Goal: Transaction & Acquisition: Purchase product/service

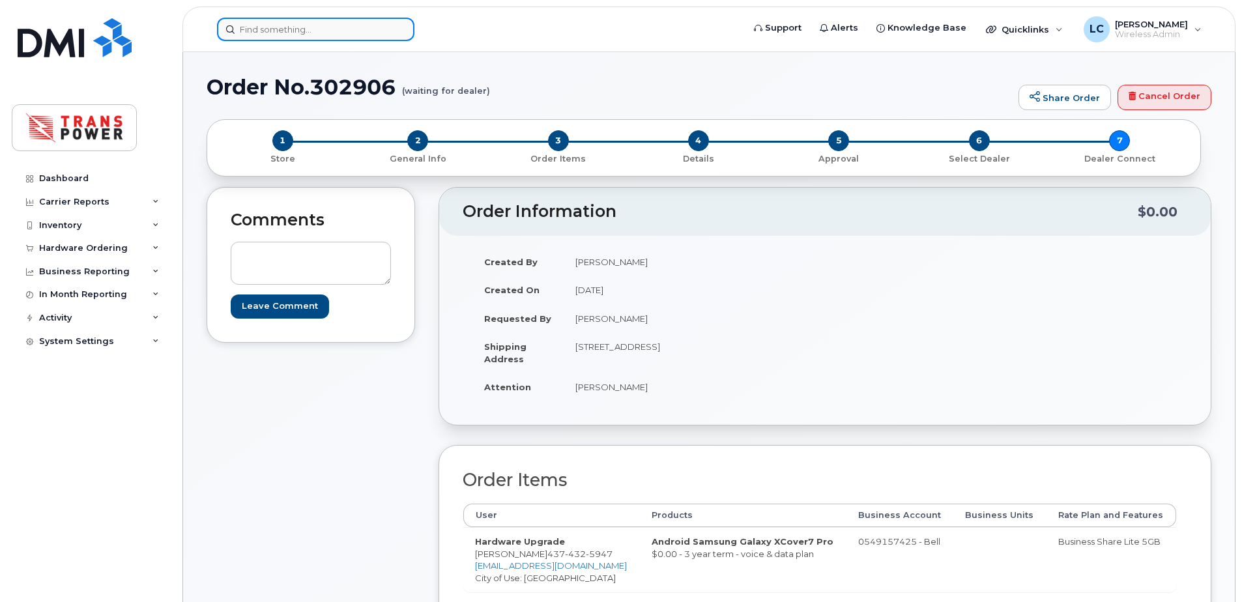
click at [325, 31] on input at bounding box center [315, 29] width 197 height 23
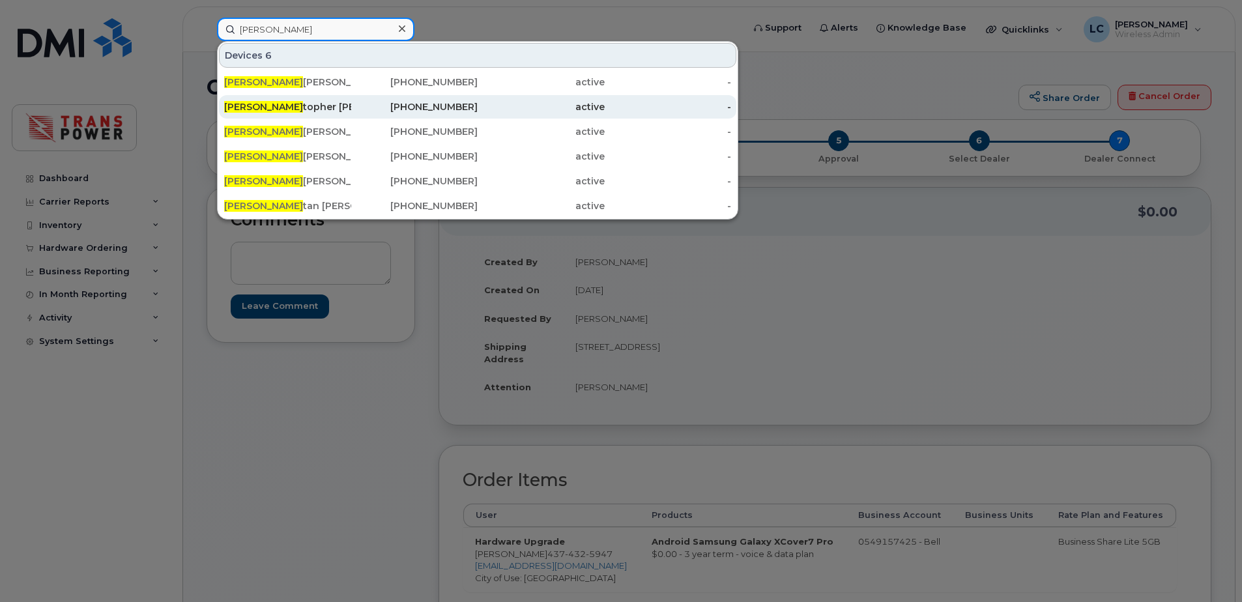
type input "chris"
click at [349, 109] on div "Chris topher Carreiro" at bounding box center [287, 106] width 127 height 13
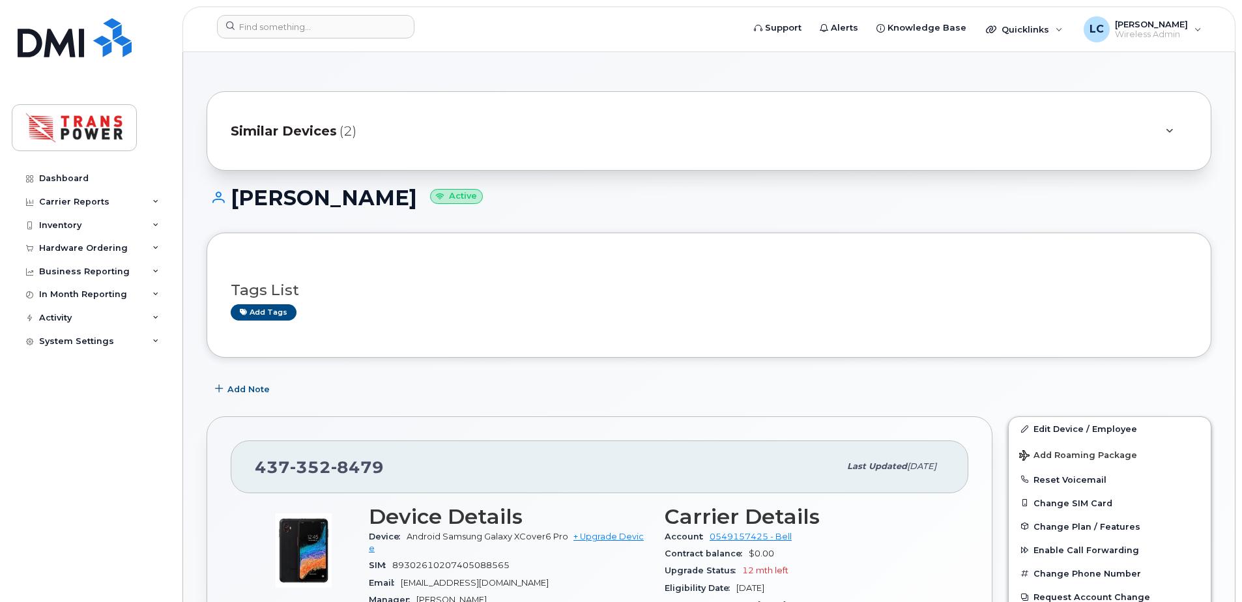
scroll to position [174, 0]
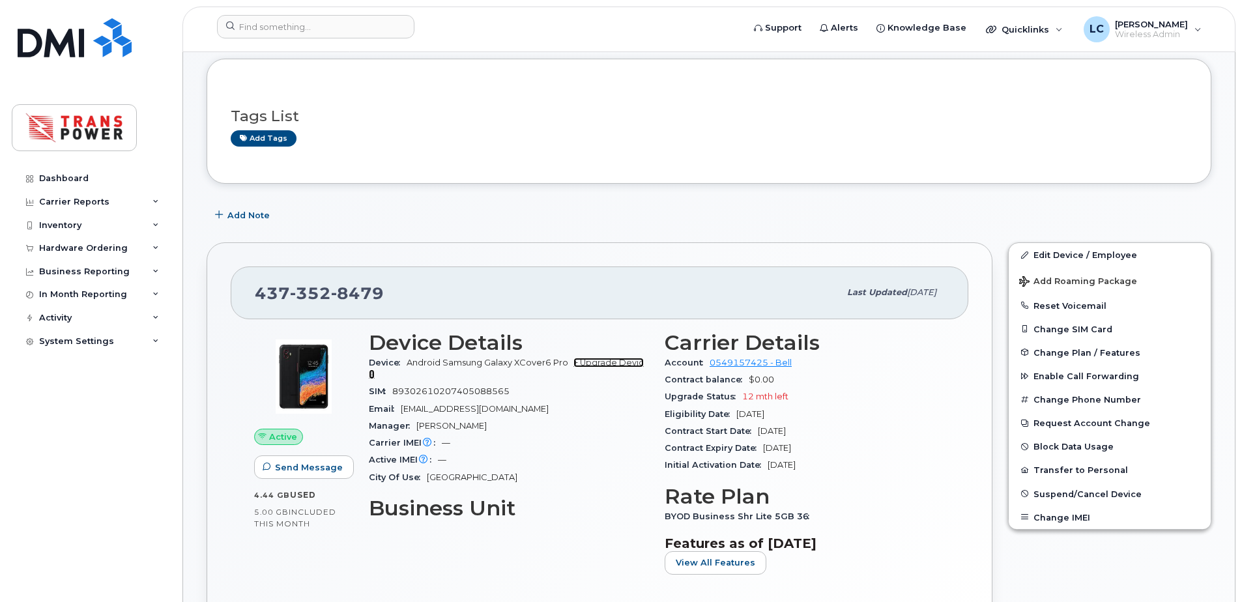
click at [598, 363] on link "+ Upgrade Device" at bounding box center [506, 369] width 275 height 22
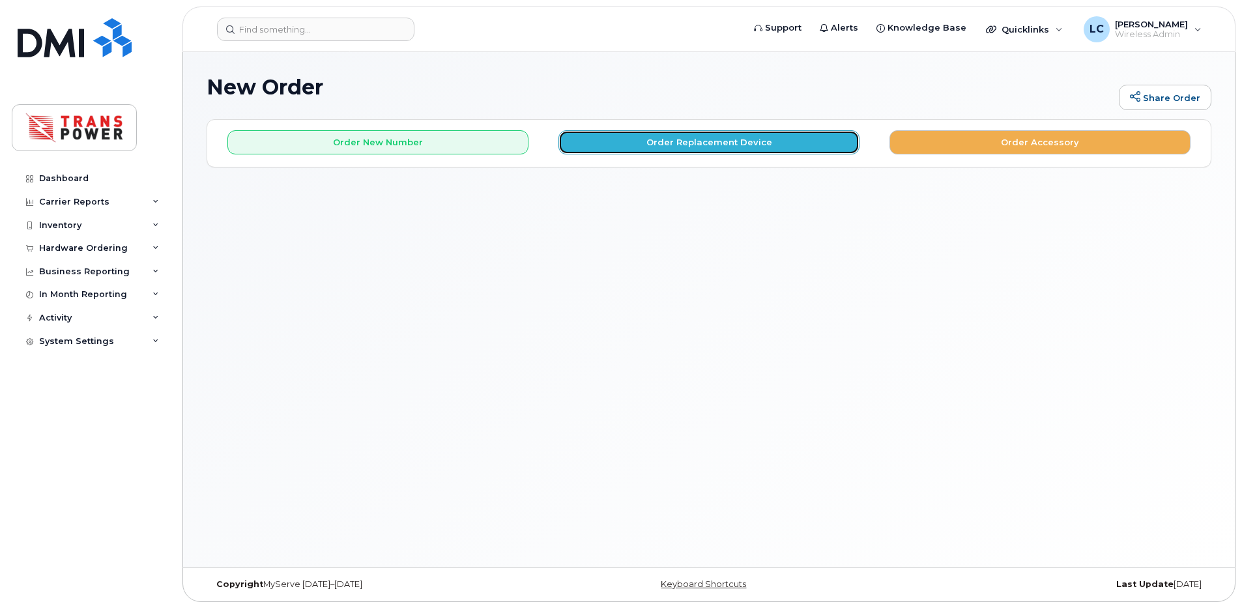
click at [683, 132] on button "Order Replacement Device" at bounding box center [708, 142] width 301 height 24
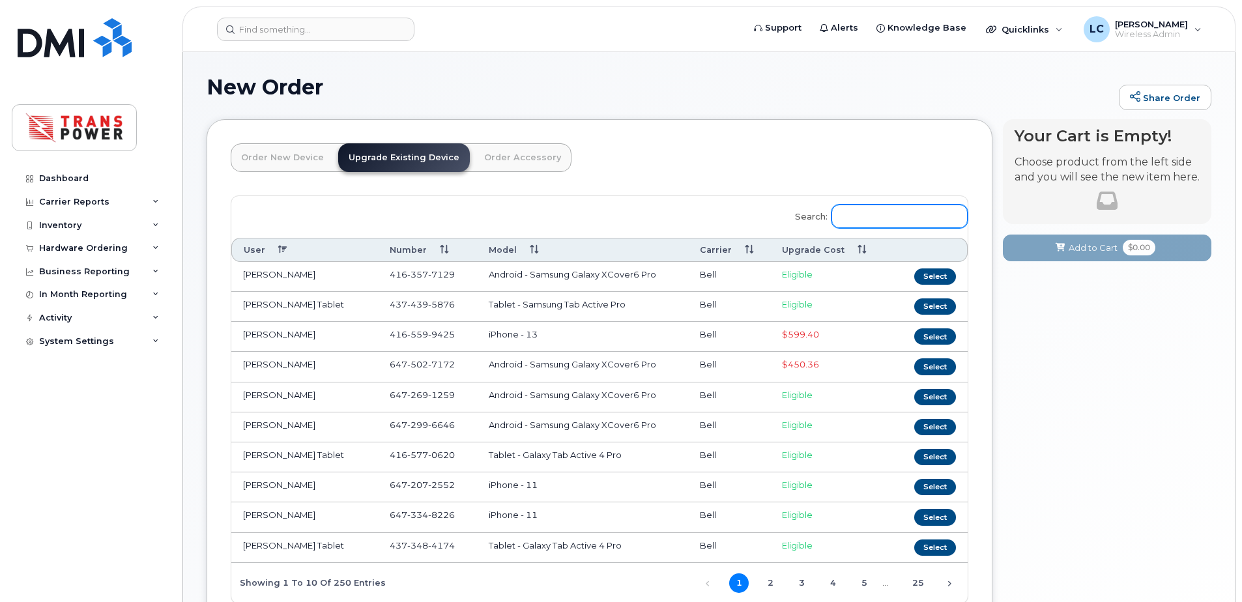
click at [857, 209] on input "Search:" at bounding box center [899, 216] width 136 height 23
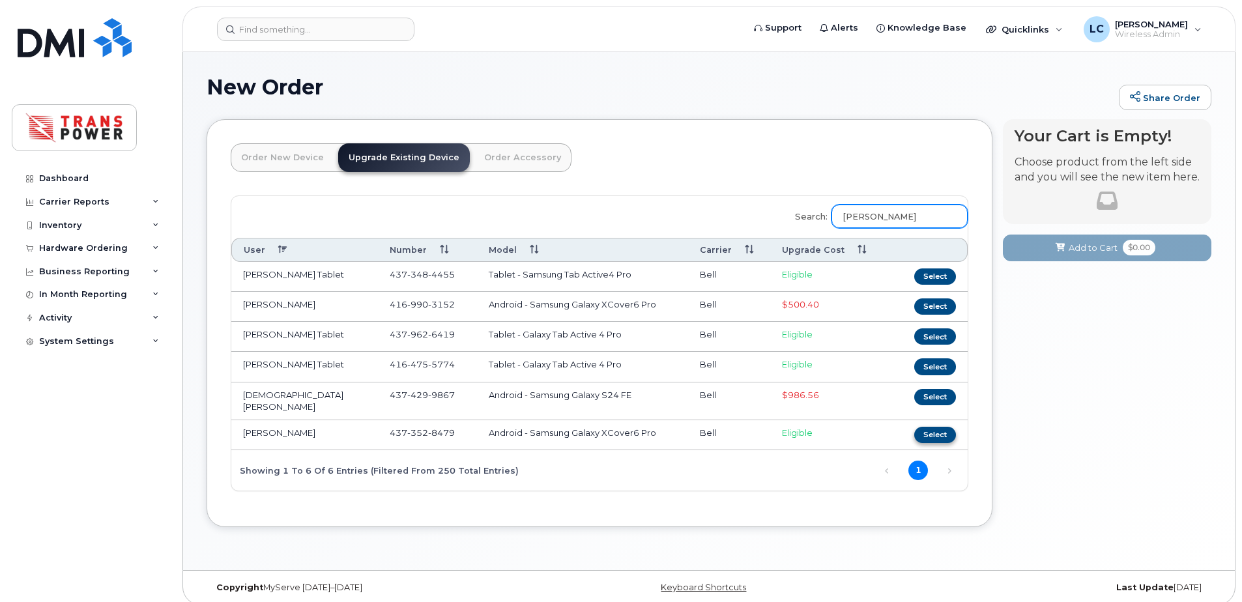
type input "chris"
click at [939, 435] on button "Select" at bounding box center [935, 435] width 42 height 16
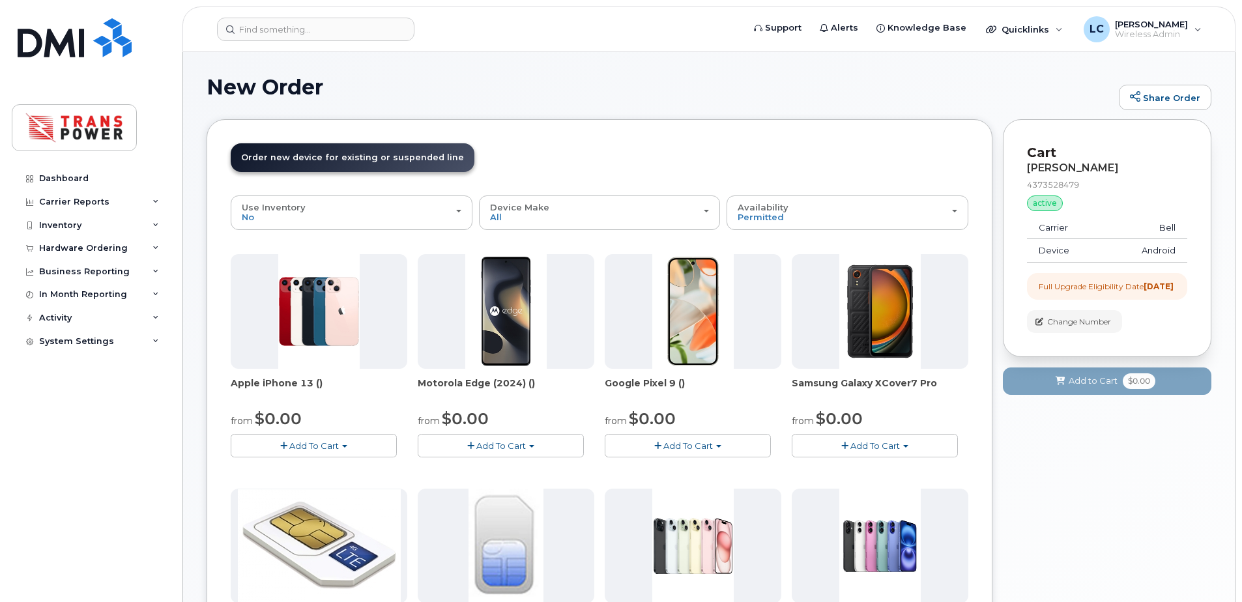
click at [883, 450] on span "Add To Cart" at bounding box center [875, 445] width 50 height 10
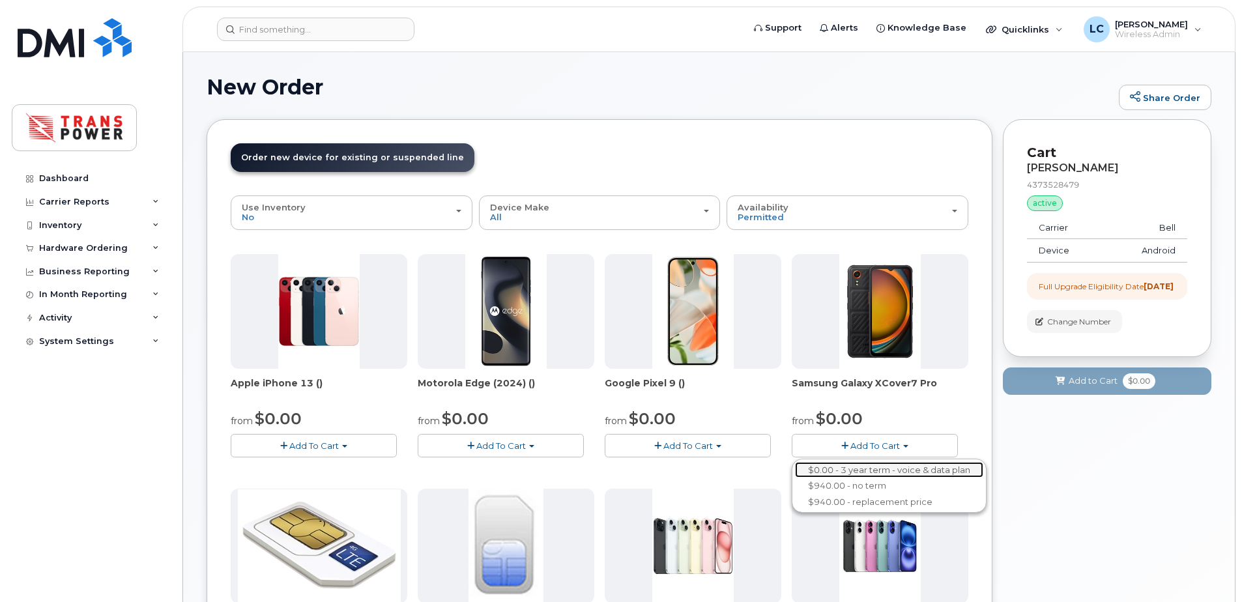
click at [898, 468] on link "$0.00 - 3 year term - voice & data plan" at bounding box center [889, 470] width 188 height 16
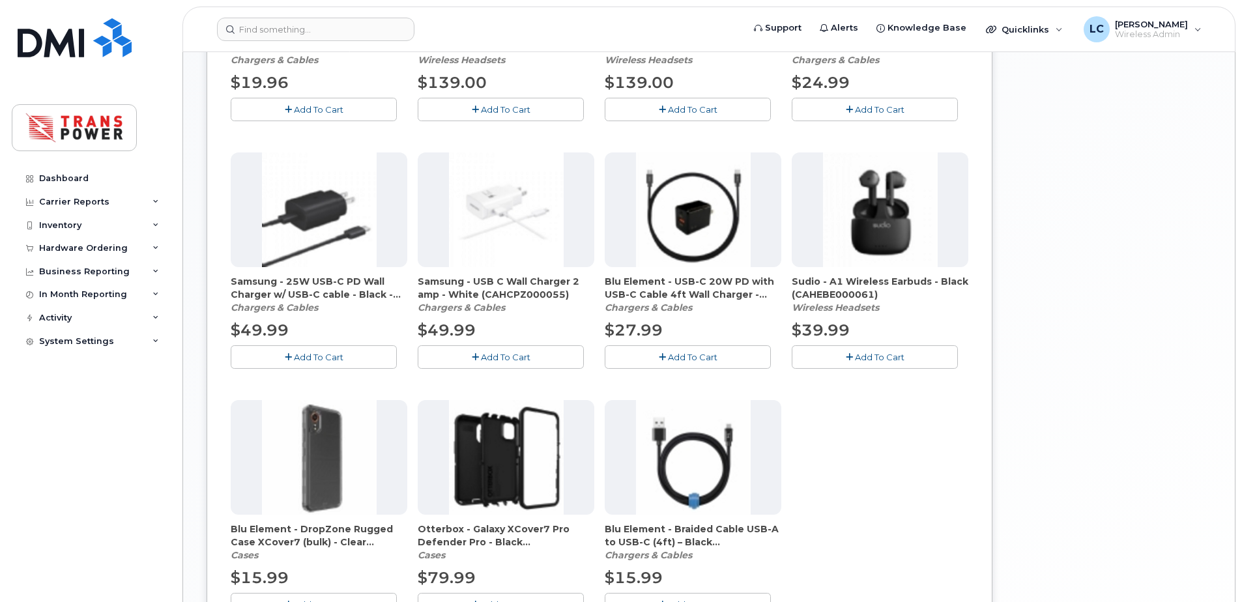
scroll to position [323, 0]
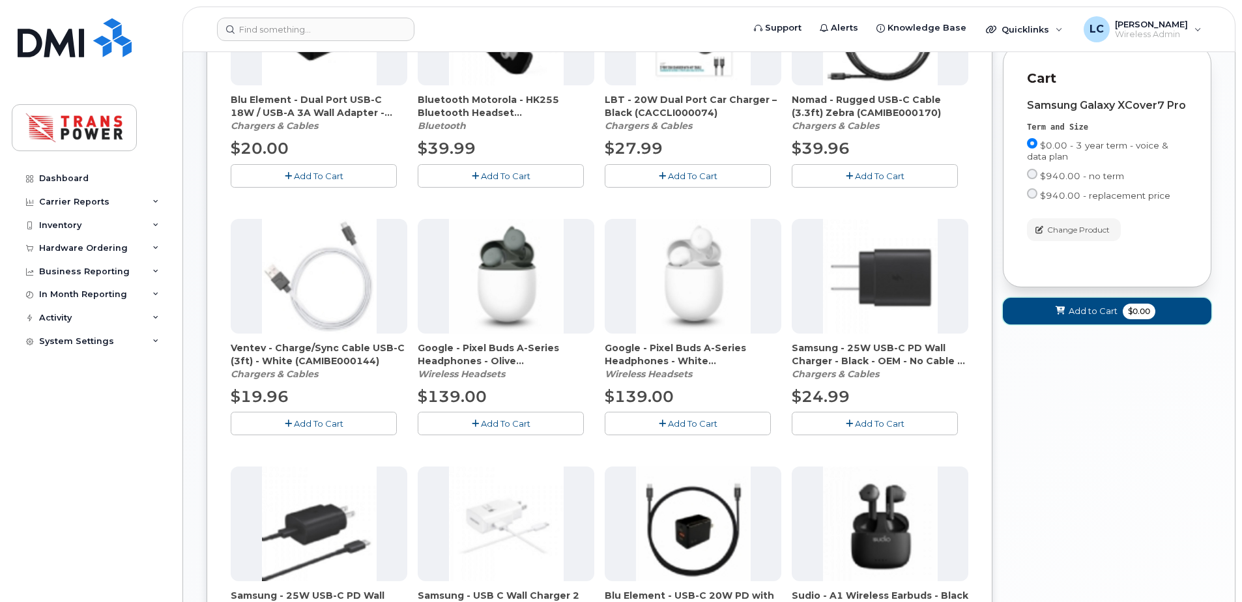
click at [1032, 324] on button "Add to Cart $0.00" at bounding box center [1107, 311] width 208 height 27
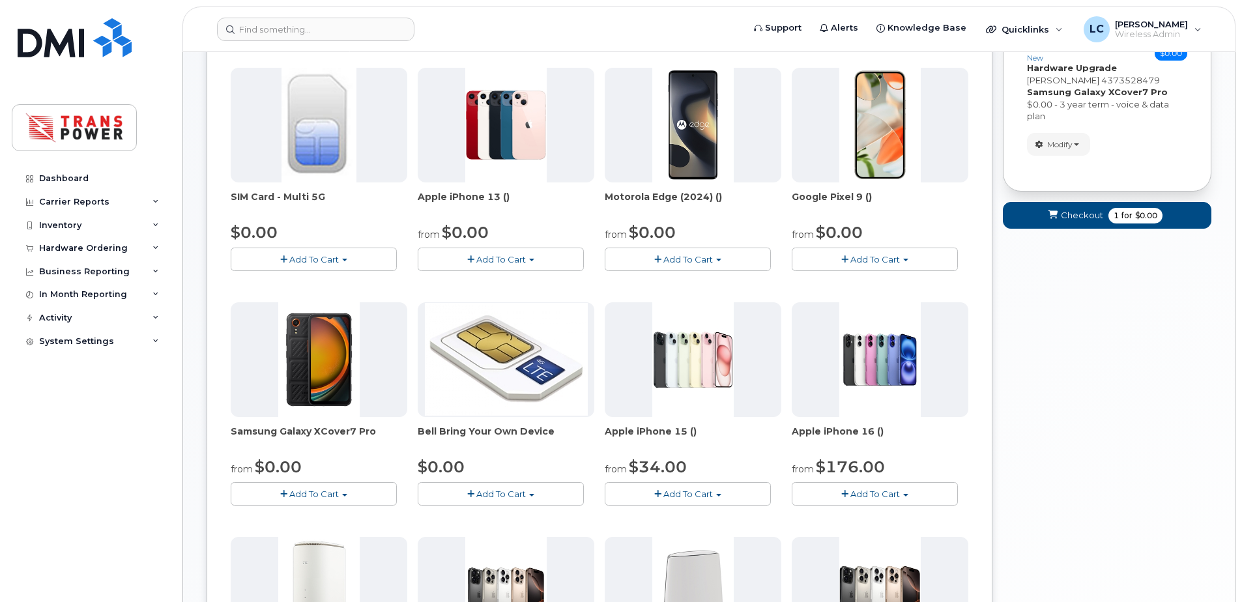
scroll to position [0, 0]
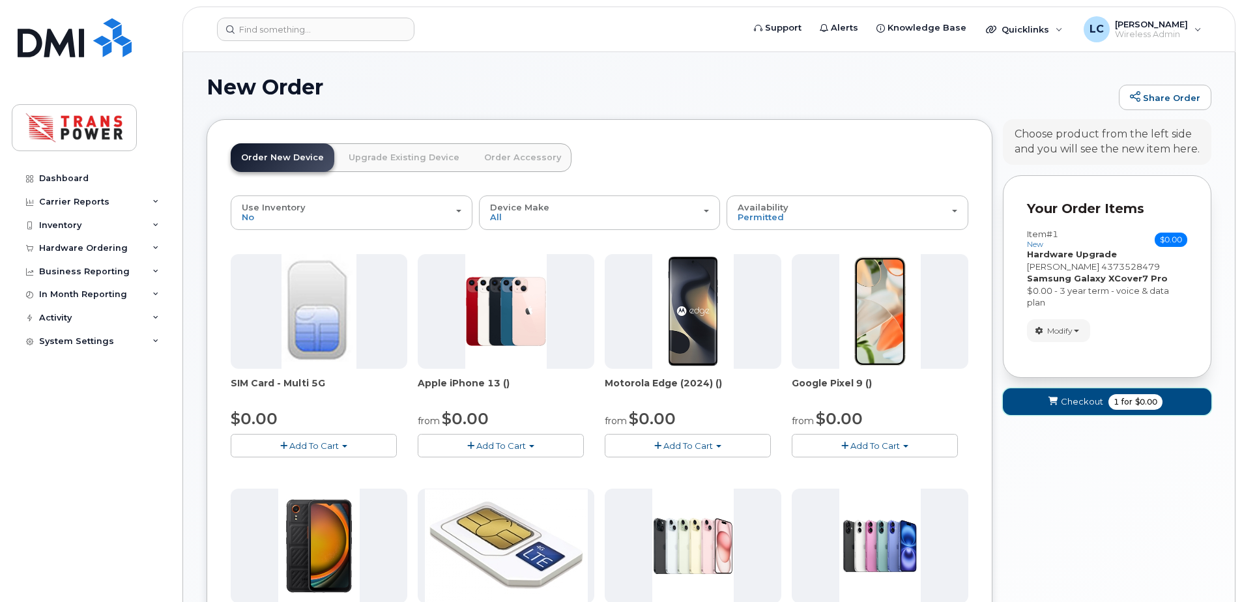
click at [1141, 404] on span "$0.00" at bounding box center [1146, 402] width 22 height 12
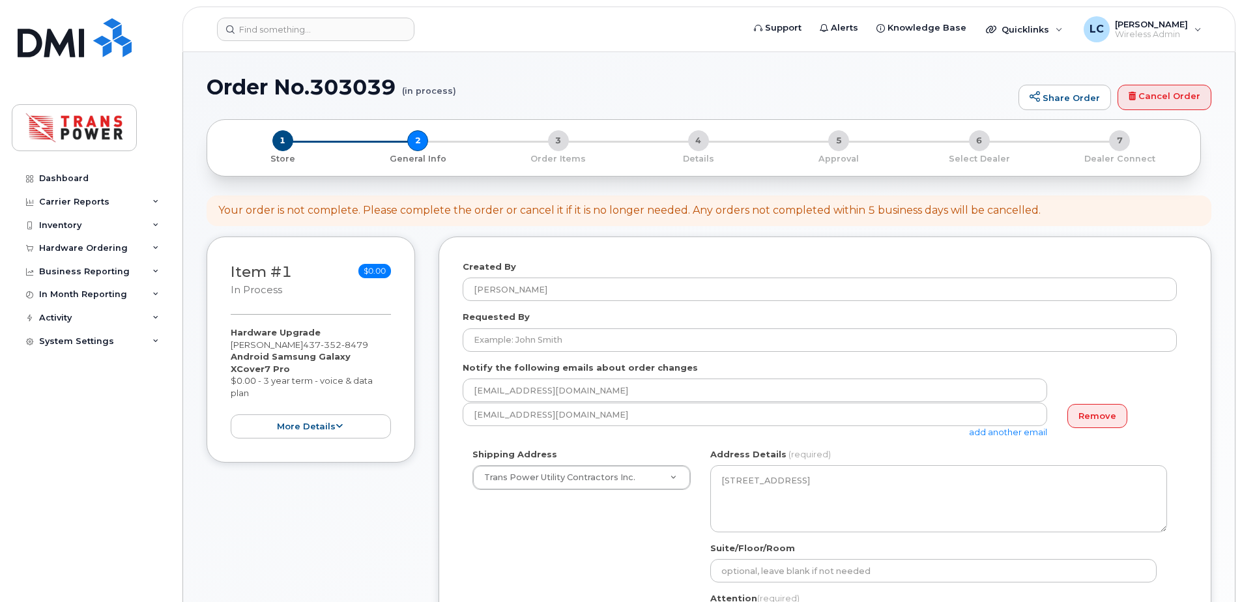
select select
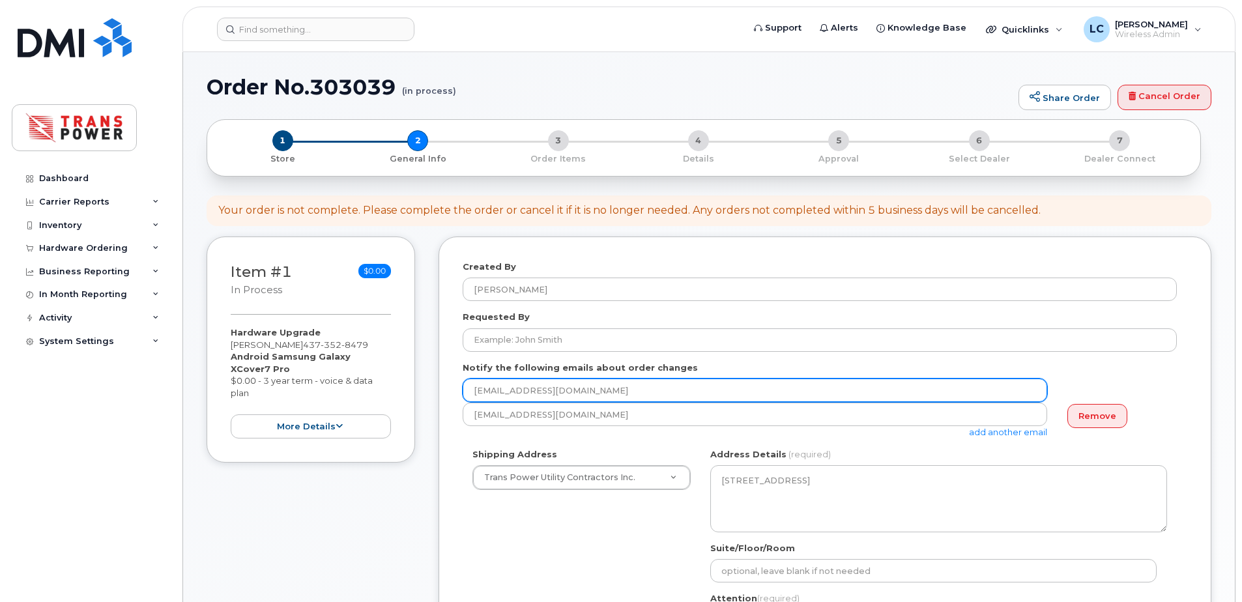
drag, startPoint x: 701, startPoint y: 379, endPoint x: 226, endPoint y: 315, distance: 479.2
click at [226, 315] on div "Item #1 in process $0.00 Hardware Upgrade Christopher Carreiro 437 352 8479 And…" at bounding box center [709, 574] width 1005 height 674
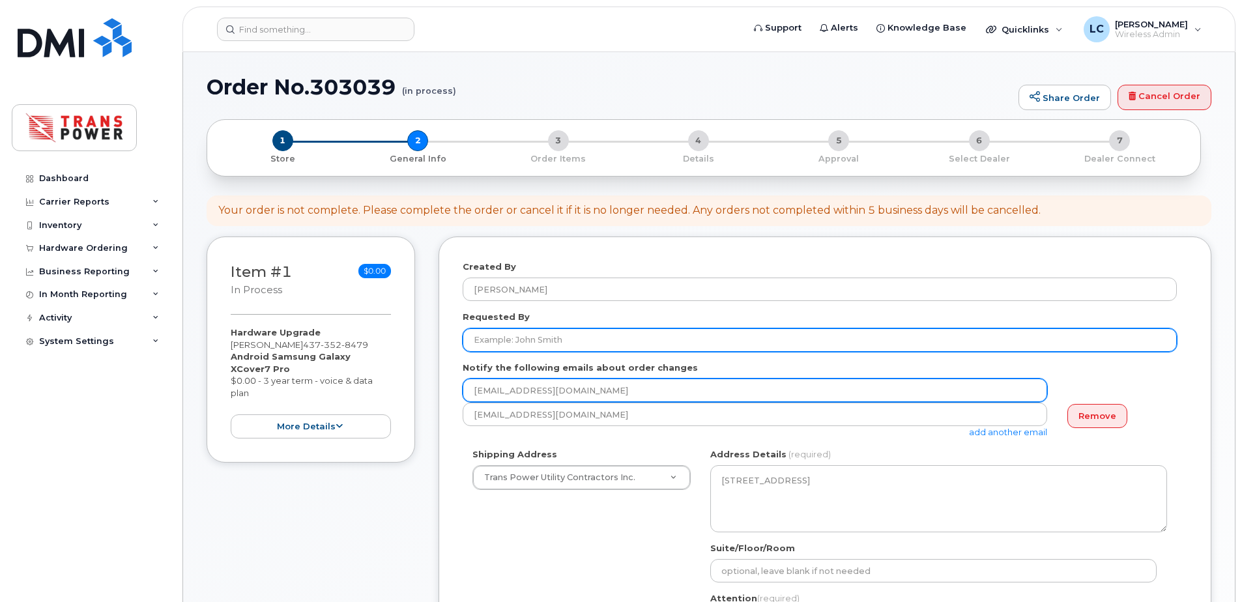
type input "[EMAIL_ADDRESS][DOMAIN_NAME]"
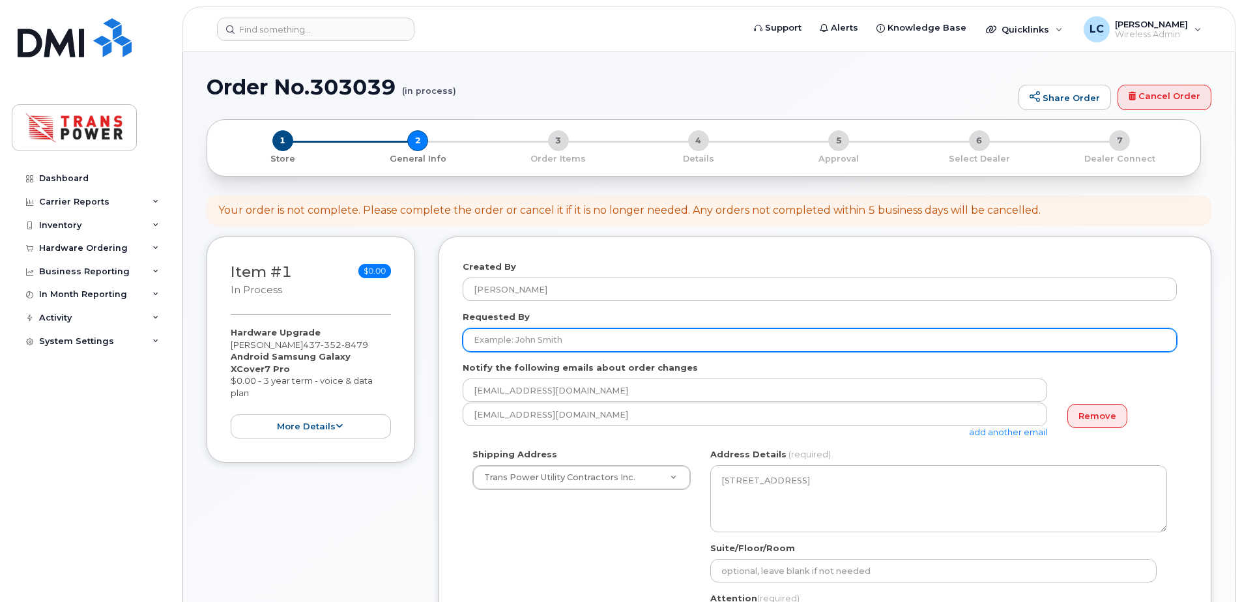
click at [507, 330] on input "Requested By" at bounding box center [820, 339] width 714 height 23
type input "[PERSON_NAME]"
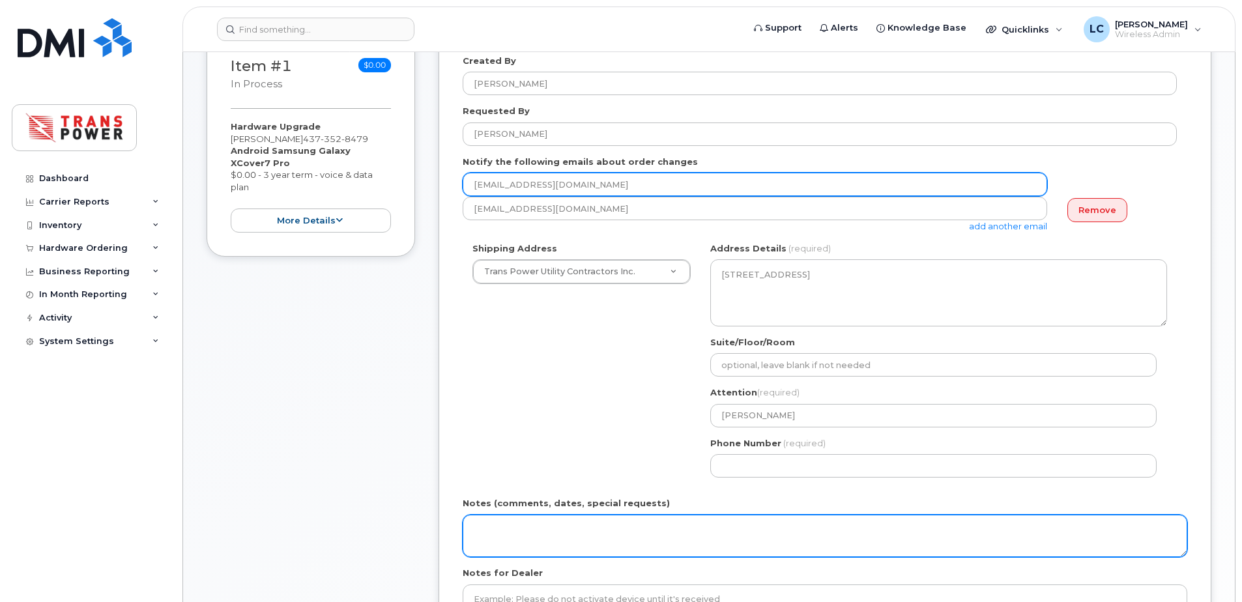
scroll to position [435, 0]
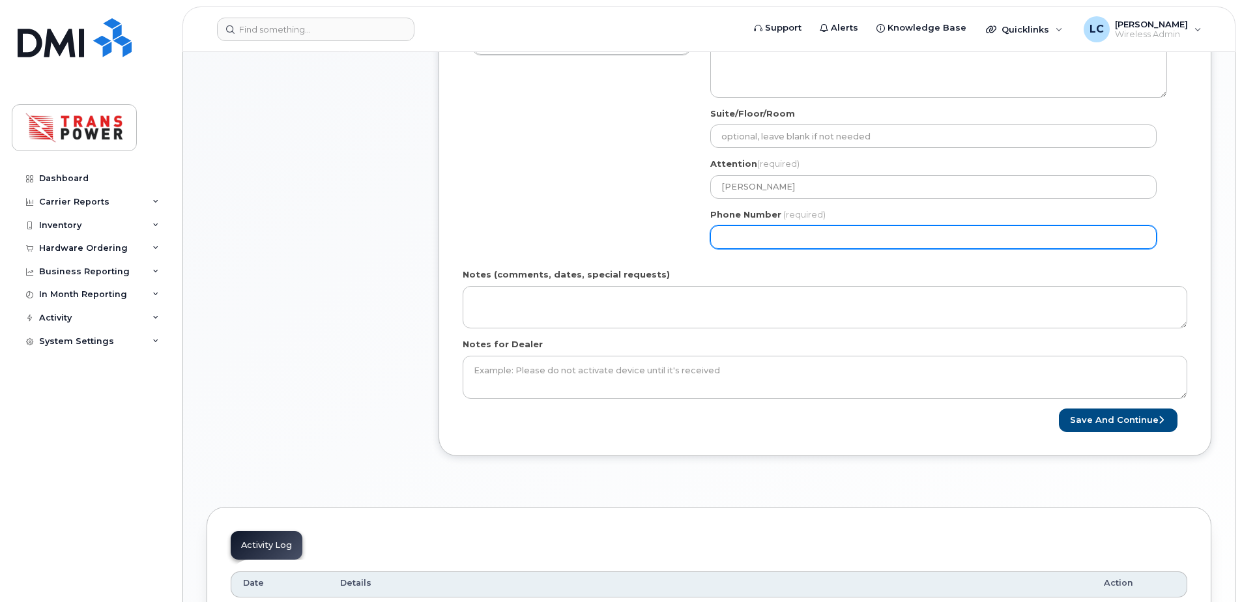
click at [748, 247] on input "Phone Number" at bounding box center [933, 236] width 446 height 23
select select
type input "647533890"
select select
type input "6475338908"
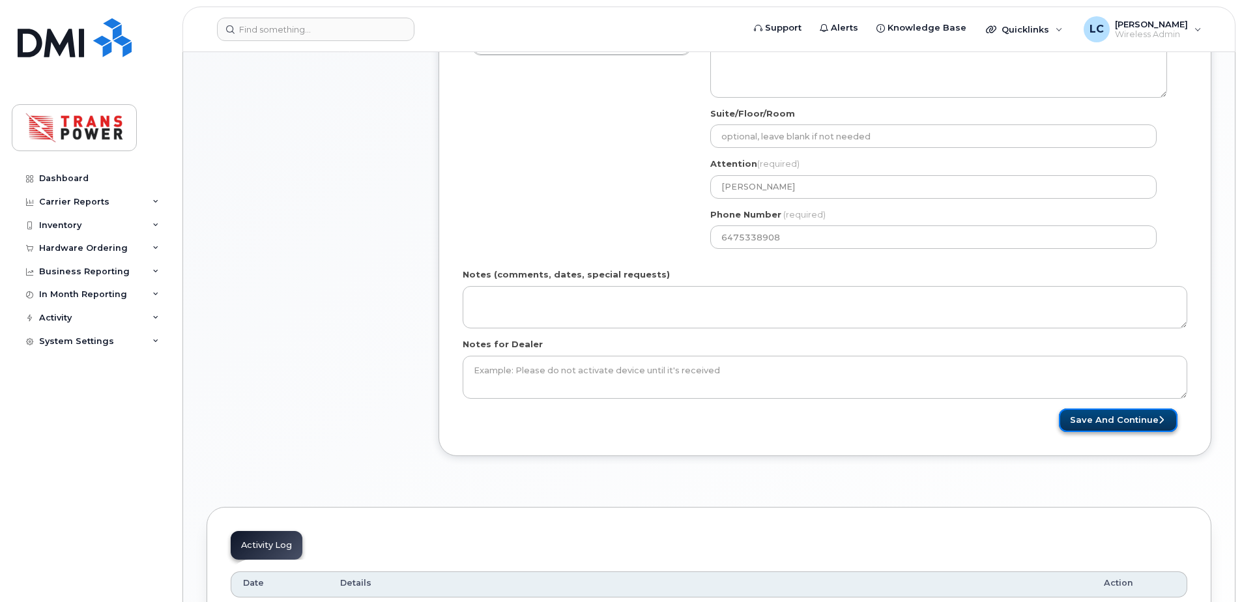
click at [1095, 419] on button "Save and Continue" at bounding box center [1118, 421] width 119 height 24
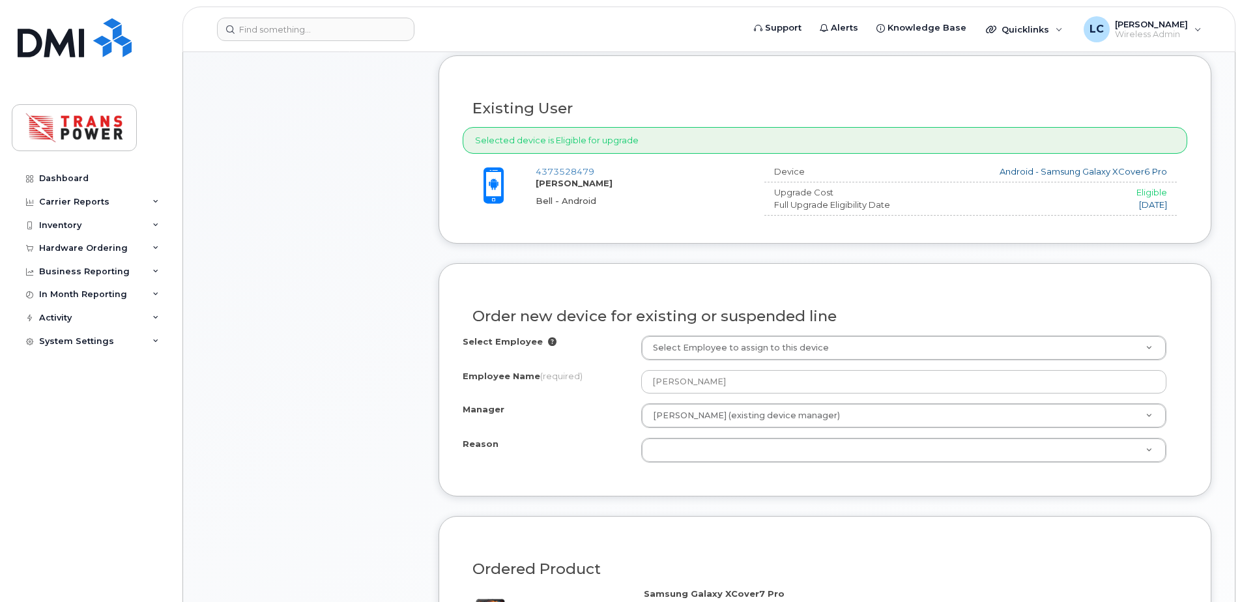
scroll to position [521, 0]
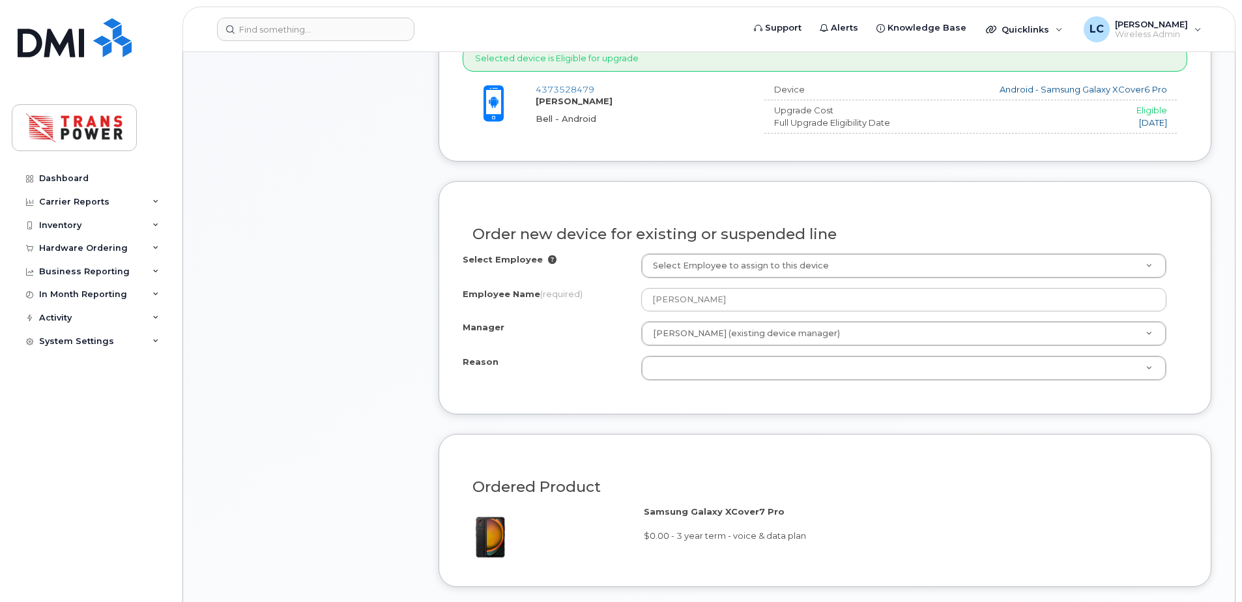
click at [734, 386] on div "Select Employee Select Employee to assign to this device Employee Name (require…" at bounding box center [825, 321] width 724 height 137
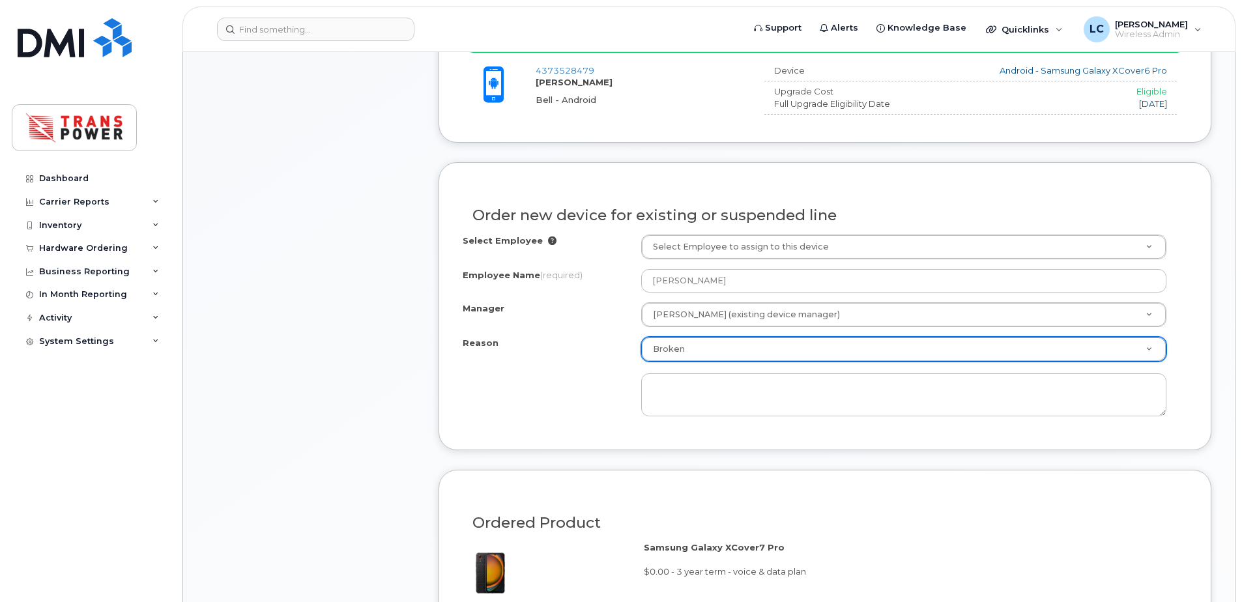
scroll to position [956, 0]
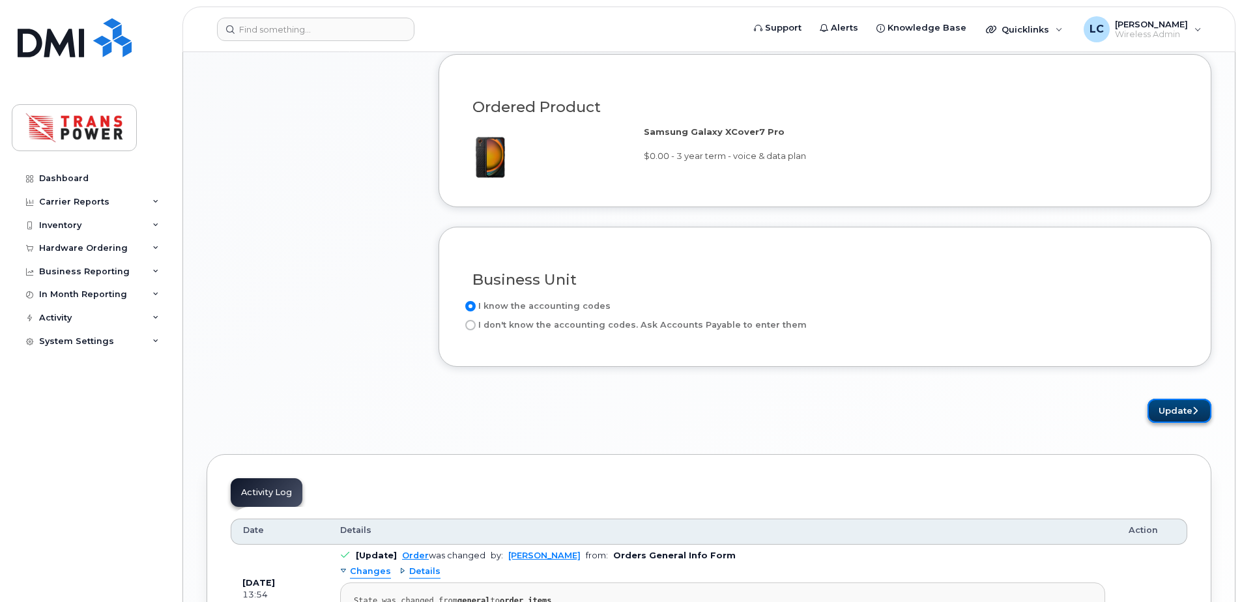
click at [1156, 408] on button "Update" at bounding box center [1179, 411] width 64 height 24
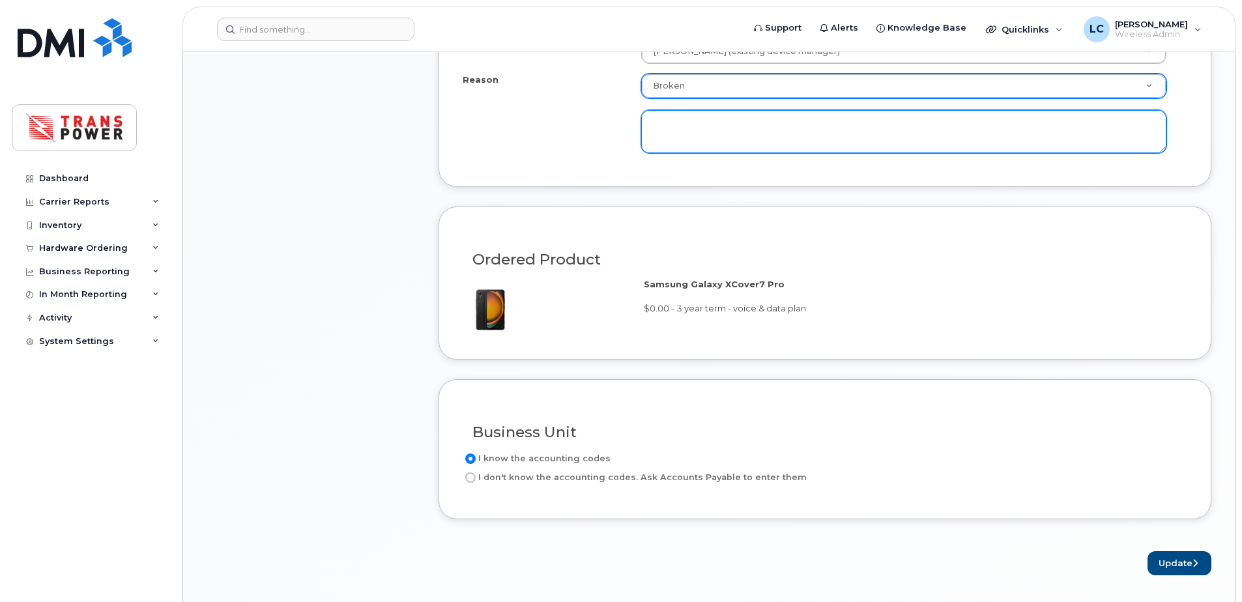
scroll to position [653, 0]
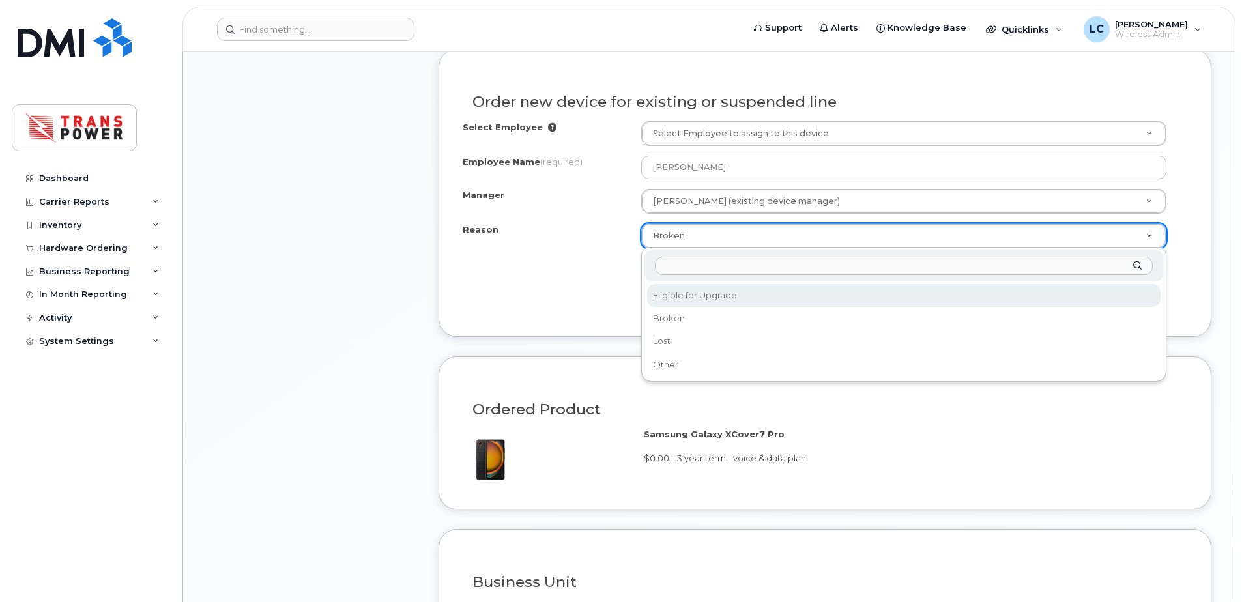
select select "eligible_for_upgrade"
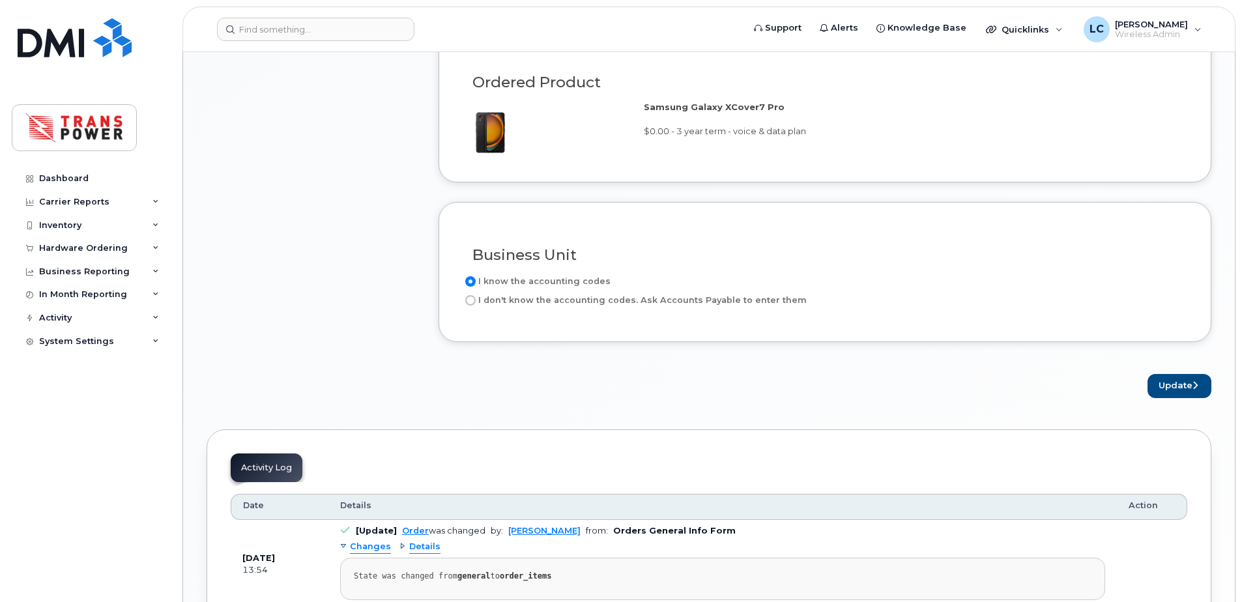
scroll to position [1087, 0]
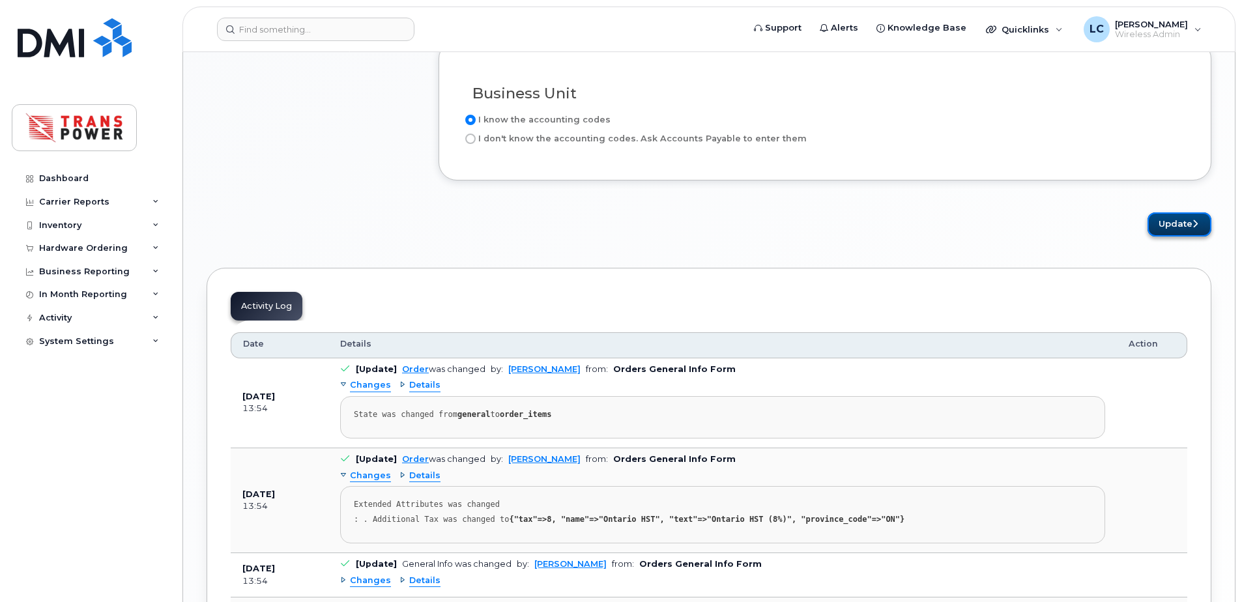
click at [1175, 233] on button "Update" at bounding box center [1179, 224] width 64 height 24
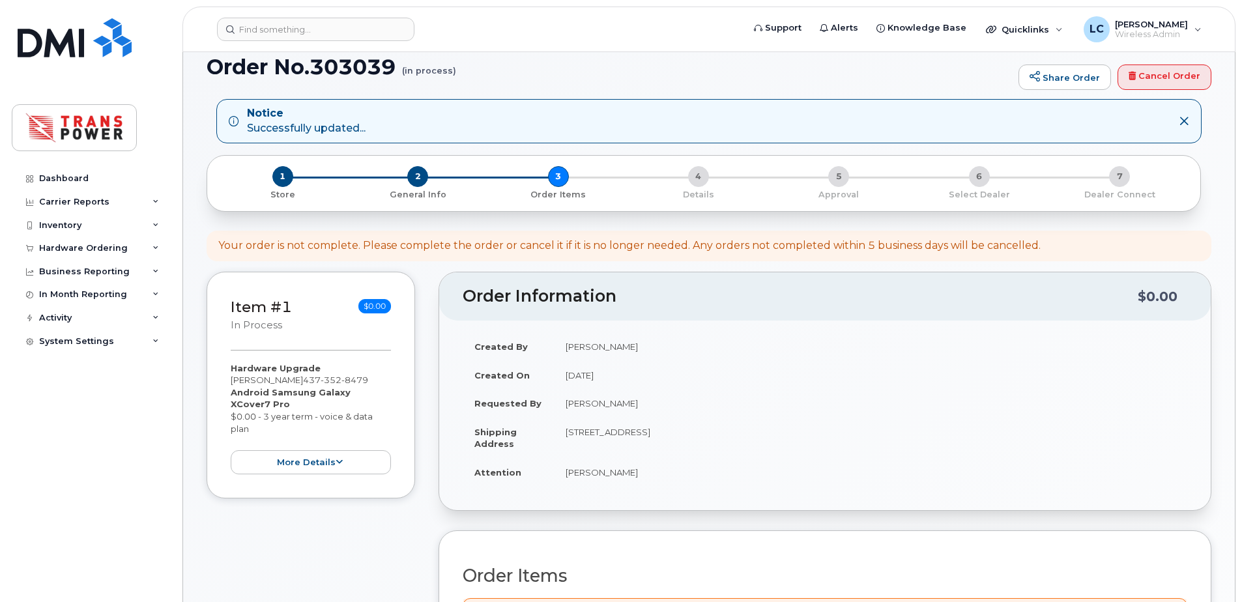
scroll to position [435, 0]
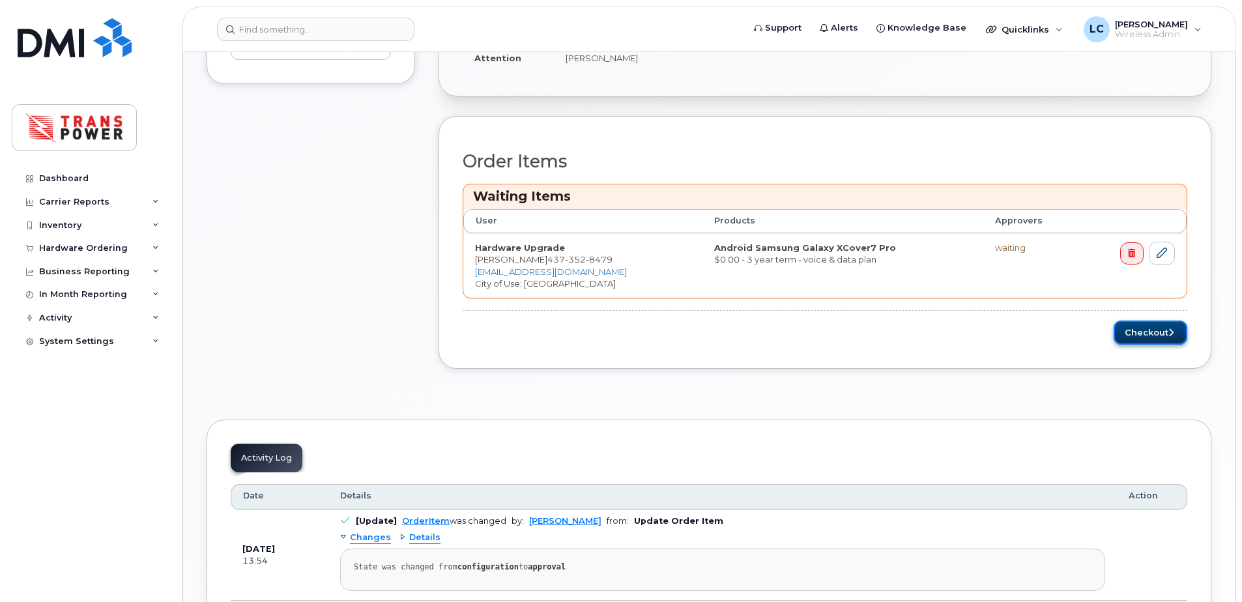
click at [1141, 330] on button "Checkout" at bounding box center [1150, 333] width 74 height 24
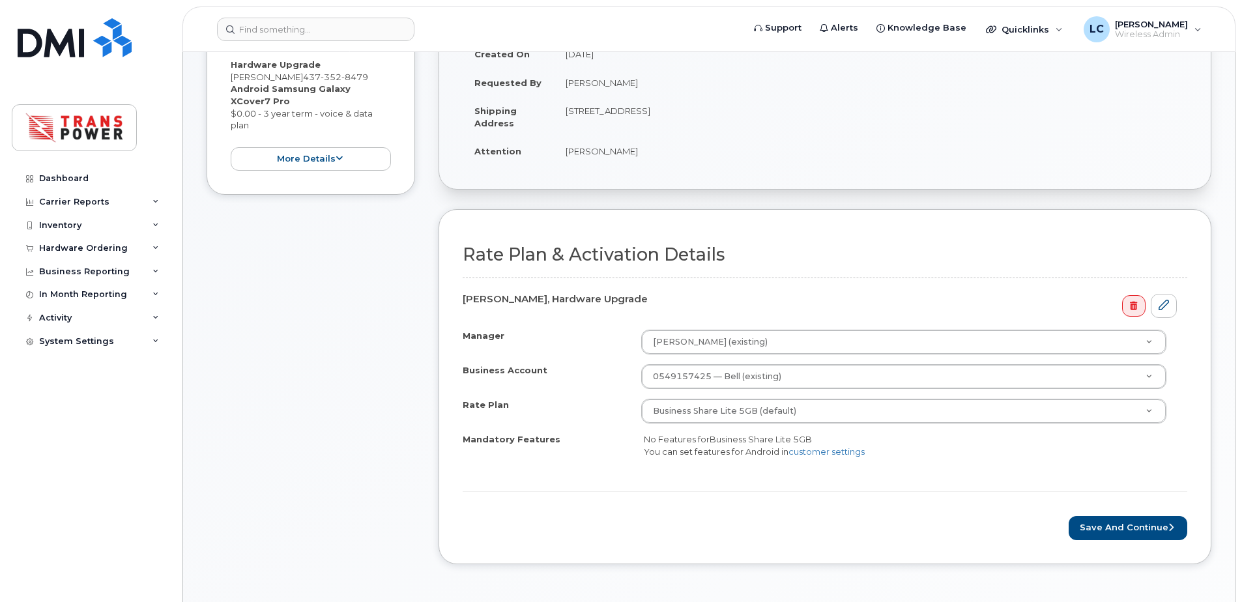
scroll to position [261, 0]
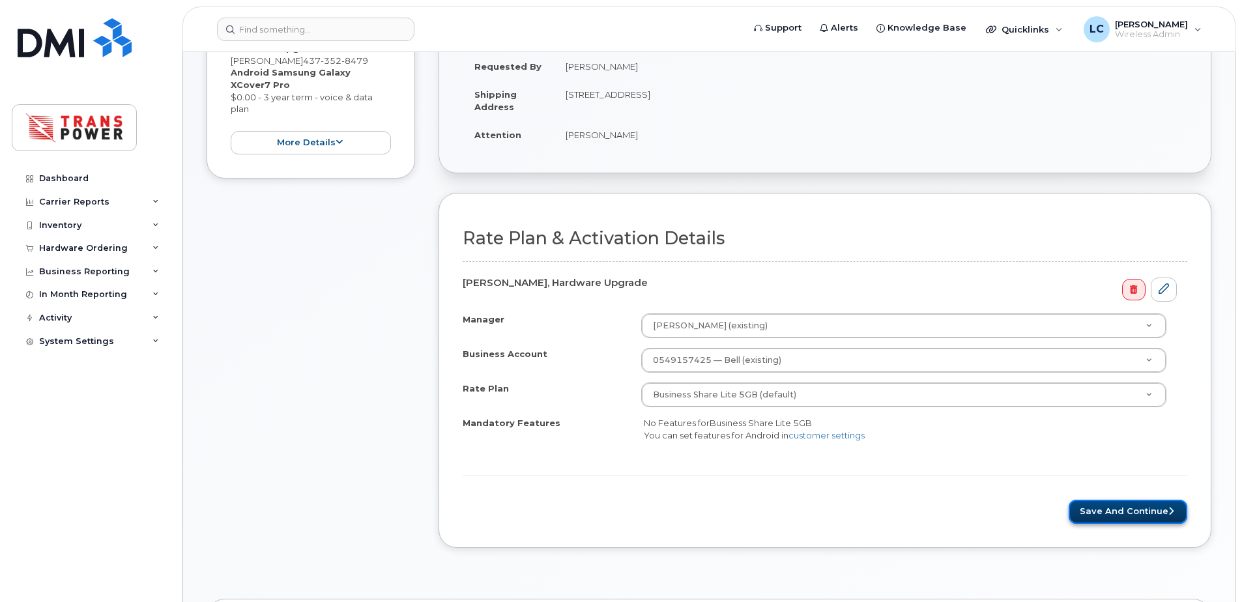
click at [1152, 510] on button "Save and Continue" at bounding box center [1127, 512] width 119 height 24
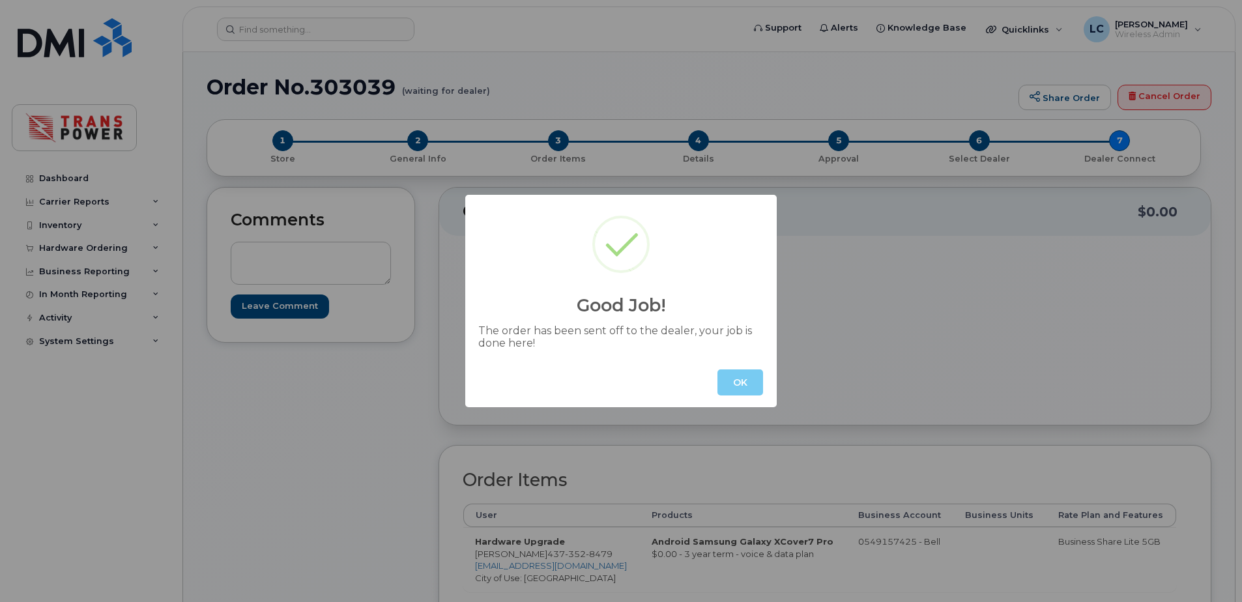
click at [756, 382] on button "OK" at bounding box center [740, 382] width 46 height 26
